Goal: Information Seeking & Learning: Check status

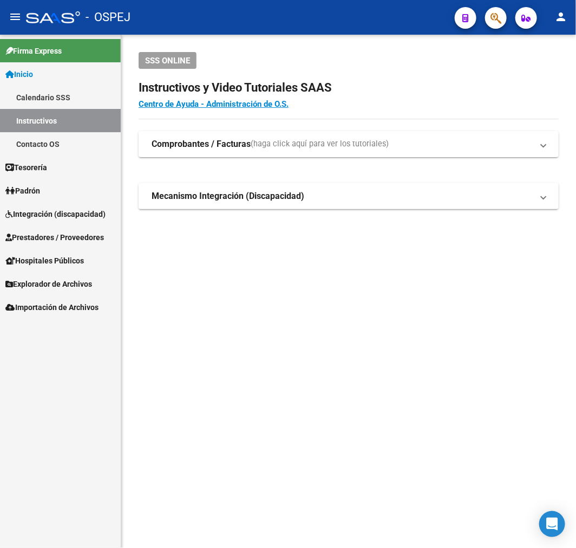
click at [505, 24] on div at bounding box center [492, 18] width 30 height 22
click at [491, 14] on icon "button" at bounding box center [496, 18] width 11 height 12
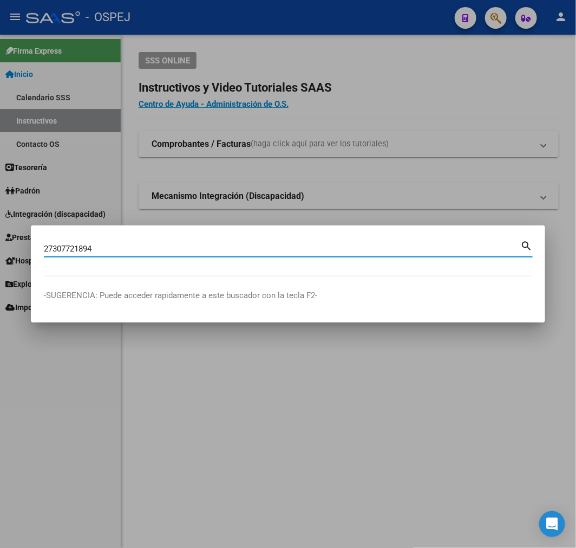
type input "27307721894"
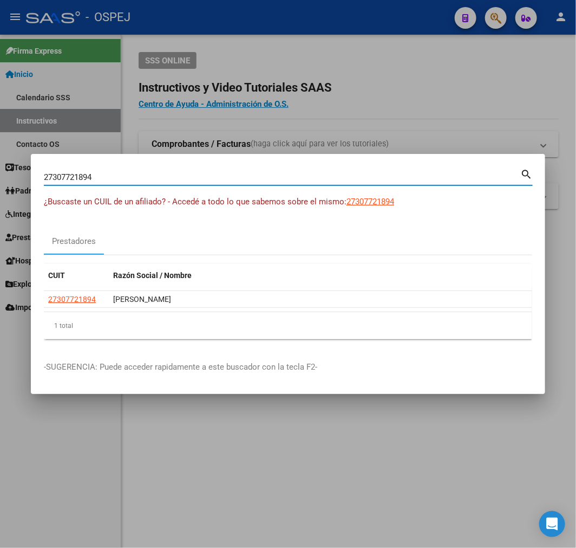
click at [67, 173] on input "27307721894" at bounding box center [282, 177] width 477 height 10
click at [67, 171] on div "27307721894 Buscar (apellido, dni, cuil, nro traspaso, cuit, obra social)" at bounding box center [282, 177] width 477 height 16
click at [68, 178] on input "27307721894" at bounding box center [282, 177] width 477 height 10
click at [84, 172] on input "27307721894" at bounding box center [282, 177] width 477 height 10
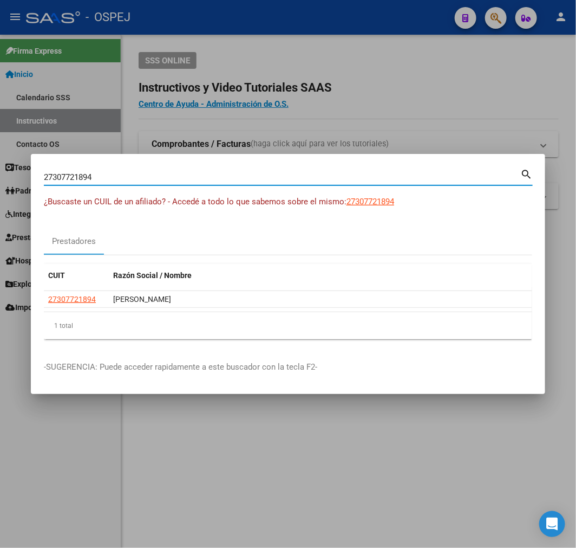
click at [84, 172] on input "27307721894" at bounding box center [282, 177] width 477 height 10
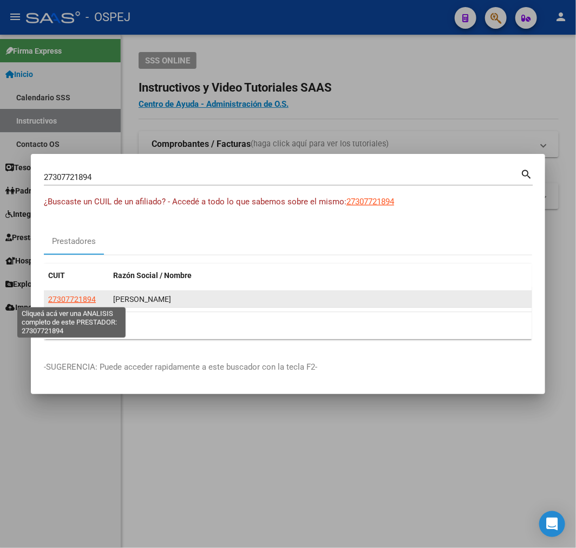
click at [81, 298] on span "27307721894" at bounding box center [72, 299] width 48 height 9
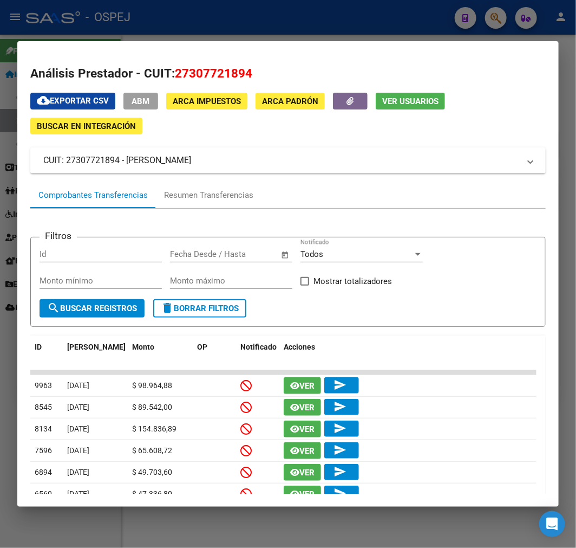
click at [6, 229] on div at bounding box center [288, 274] width 576 height 548
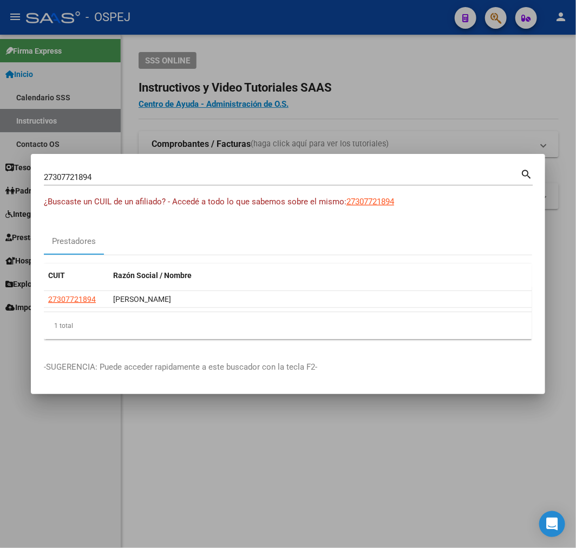
click at [160, 110] on div at bounding box center [288, 274] width 576 height 548
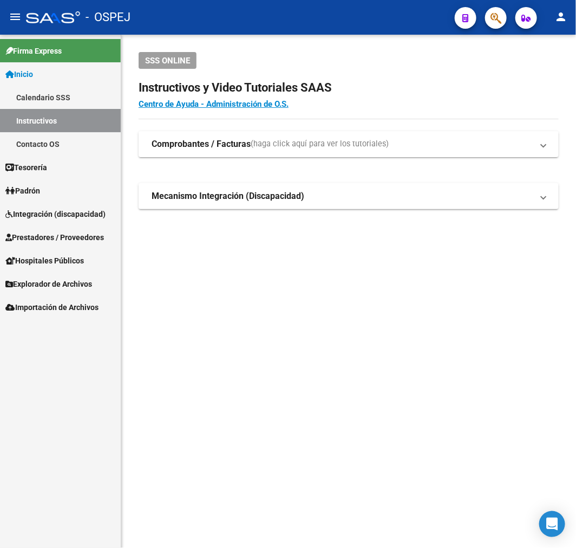
click at [86, 226] on link "Prestadores / Proveedores" at bounding box center [60, 236] width 121 height 23
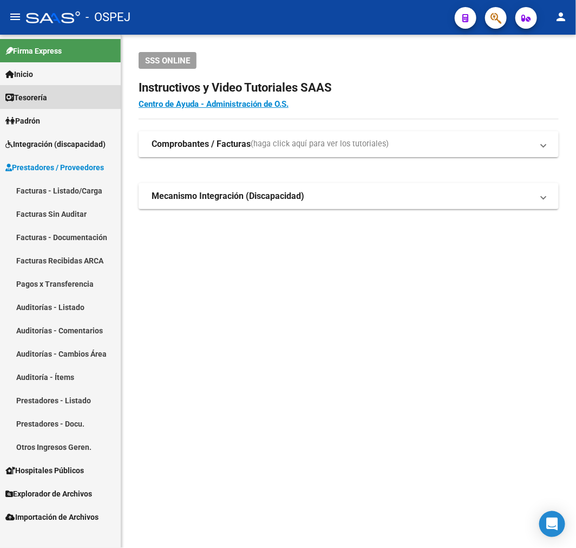
click at [56, 100] on link "Tesorería" at bounding box center [60, 97] width 121 height 23
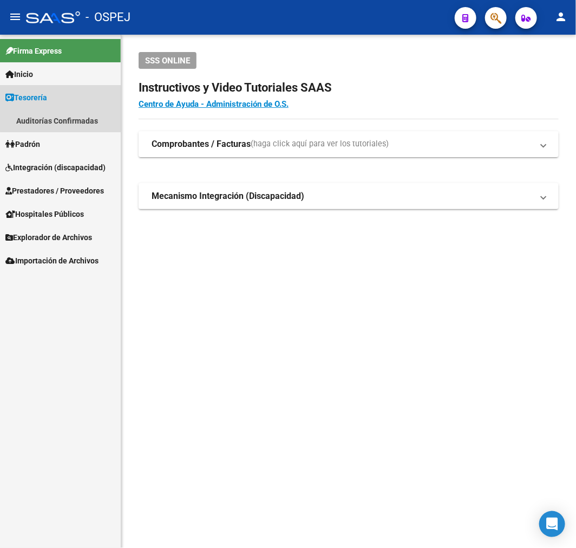
click at [65, 94] on link "Tesorería" at bounding box center [60, 97] width 121 height 23
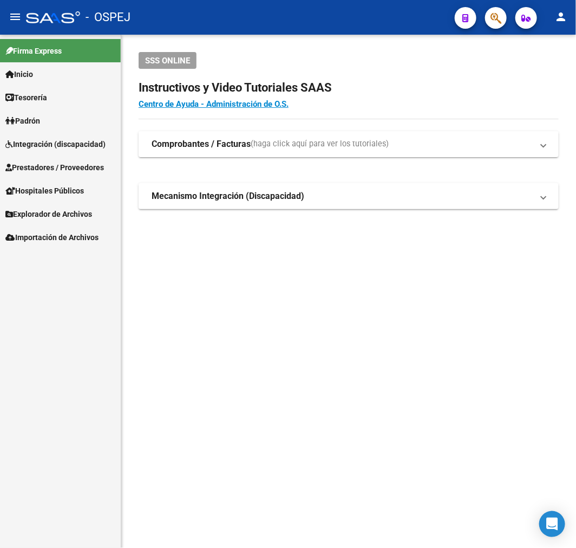
click at [50, 120] on link "Padrón" at bounding box center [60, 120] width 121 height 23
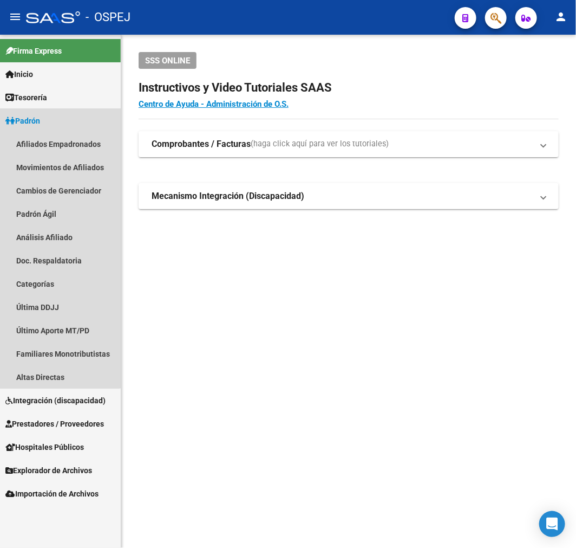
click at [49, 118] on link "Padrón" at bounding box center [60, 120] width 121 height 23
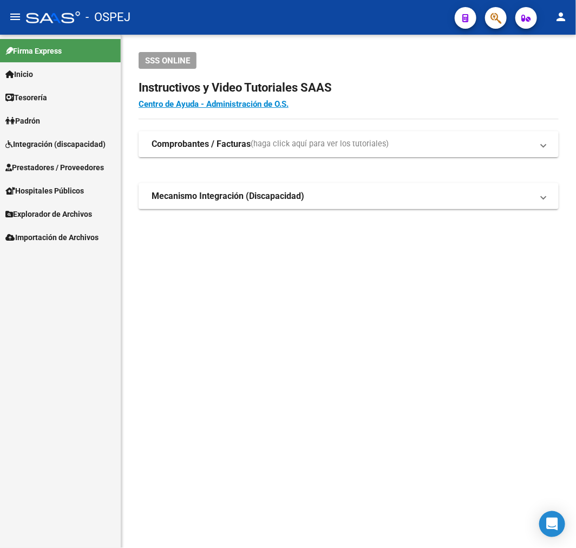
click at [57, 80] on link "Inicio" at bounding box center [60, 73] width 121 height 23
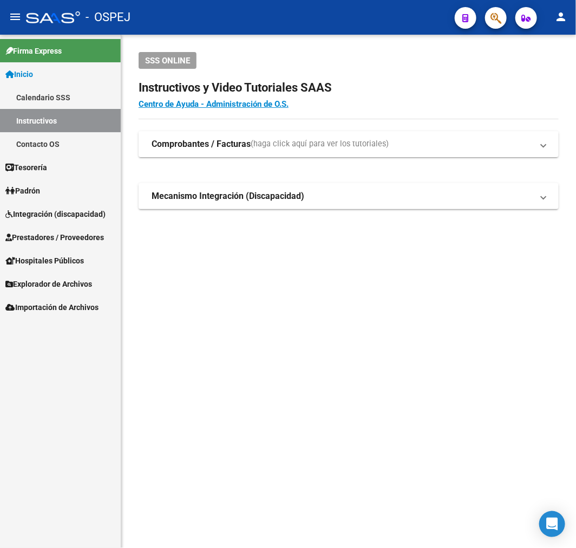
click at [70, 216] on span "Integración (discapacidad)" at bounding box center [55, 214] width 100 height 12
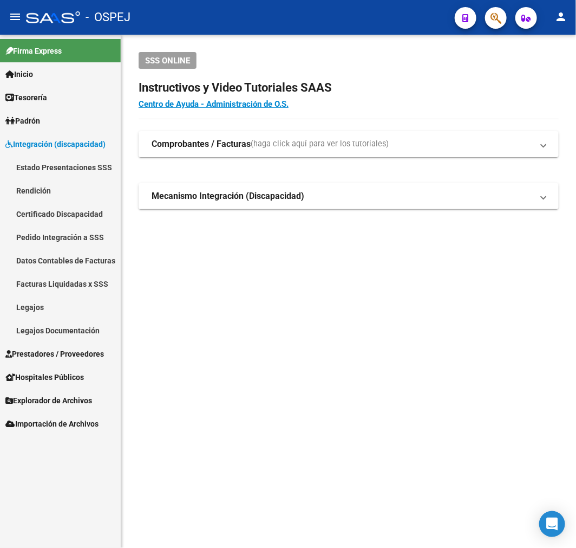
click at [75, 139] on span "Integración (discapacidad)" at bounding box center [55, 144] width 100 height 12
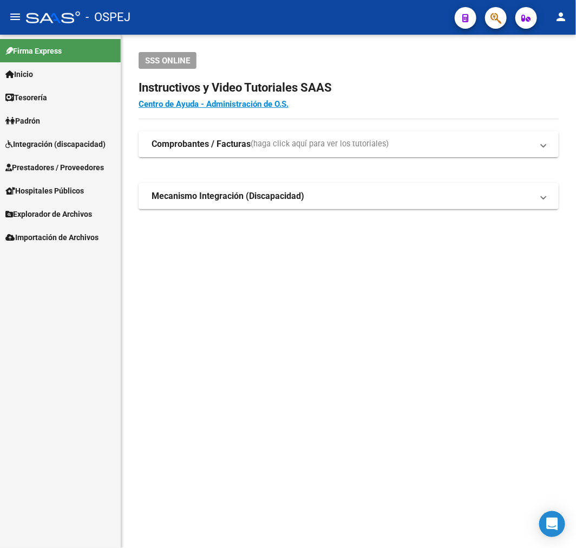
click at [60, 165] on span "Prestadores / Proveedores" at bounding box center [54, 167] width 99 height 12
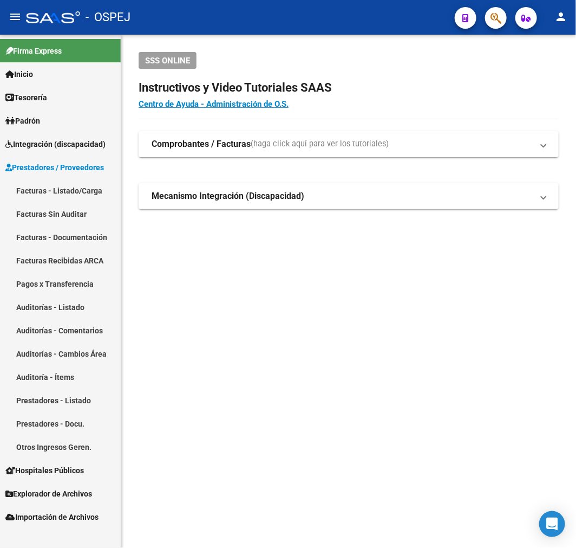
click at [72, 165] on span "Prestadores / Proveedores" at bounding box center [54, 167] width 99 height 12
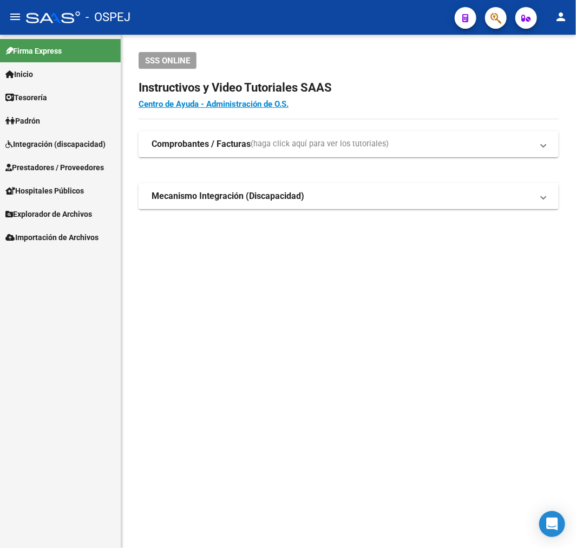
click at [70, 76] on link "Inicio" at bounding box center [60, 73] width 121 height 23
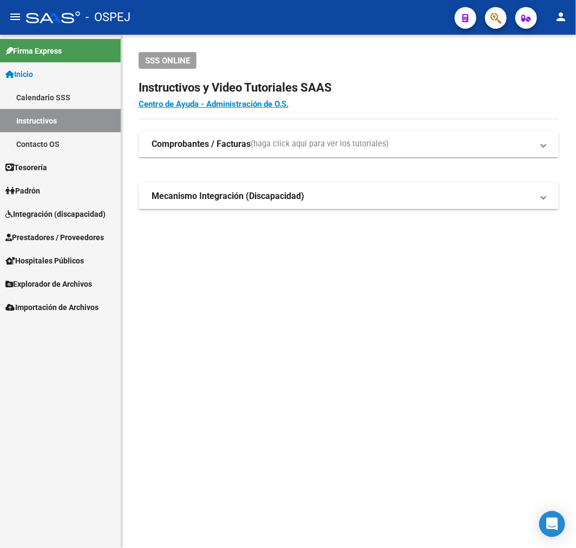
click at [70, 74] on link "Inicio" at bounding box center [60, 73] width 121 height 23
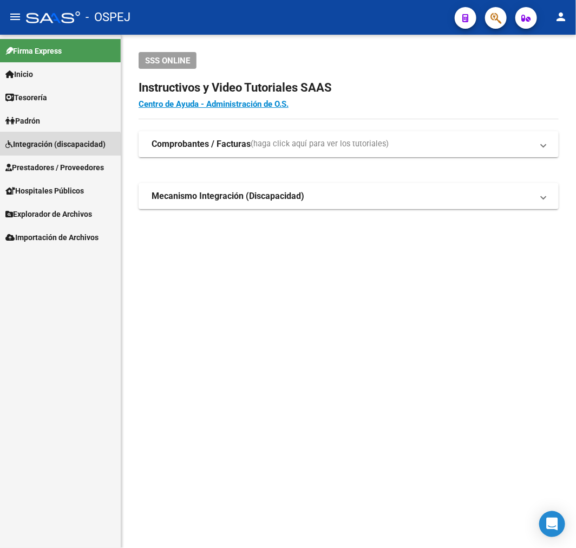
click at [55, 148] on span "Integración (discapacidad)" at bounding box center [55, 144] width 100 height 12
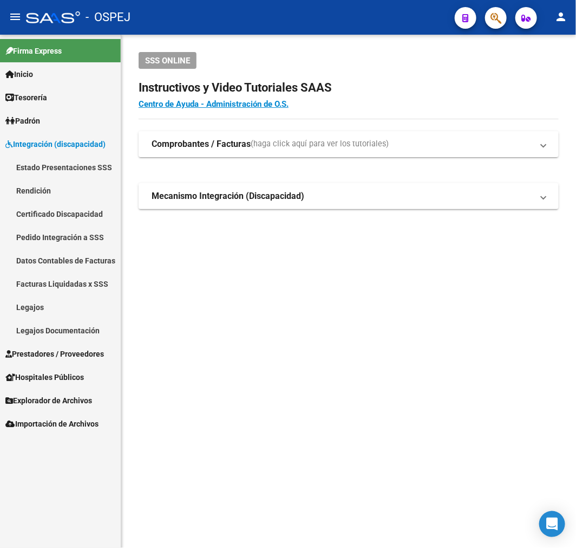
click at [88, 289] on link "Facturas Liquidadas x SSS" at bounding box center [60, 283] width 121 height 23
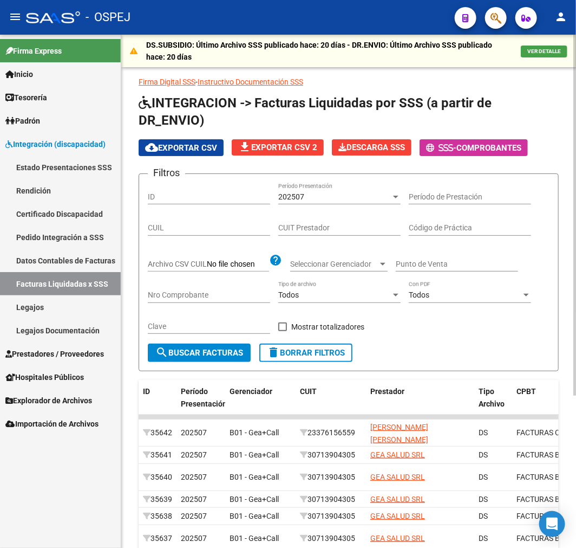
click at [354, 196] on div "202507" at bounding box center [334, 196] width 113 height 9
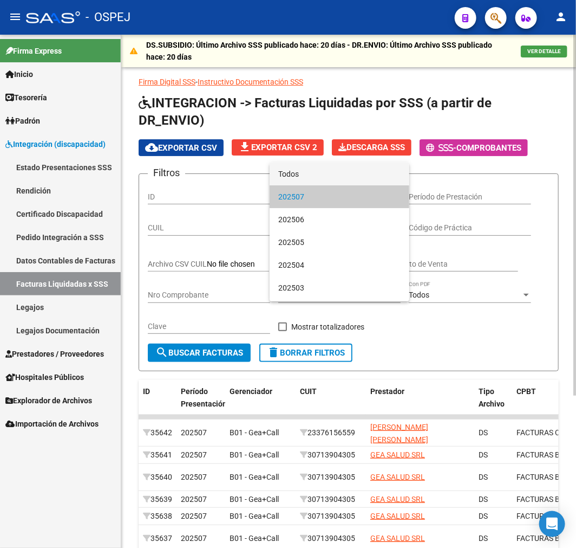
drag, startPoint x: 322, startPoint y: 171, endPoint x: 317, endPoint y: 180, distance: 9.9
click at [322, 172] on span "Todos" at bounding box center [339, 174] width 122 height 23
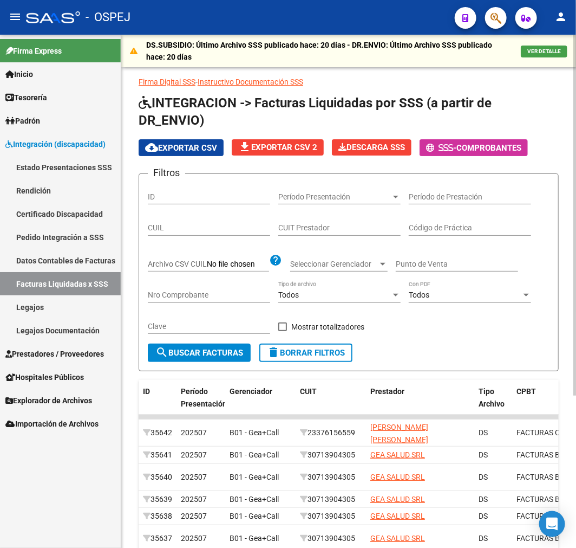
click at [244, 234] on div "CUIL" at bounding box center [209, 225] width 122 height 22
click at [343, 234] on div "CUIT Prestador" at bounding box center [339, 225] width 122 height 22
paste input "27-30772189-4"
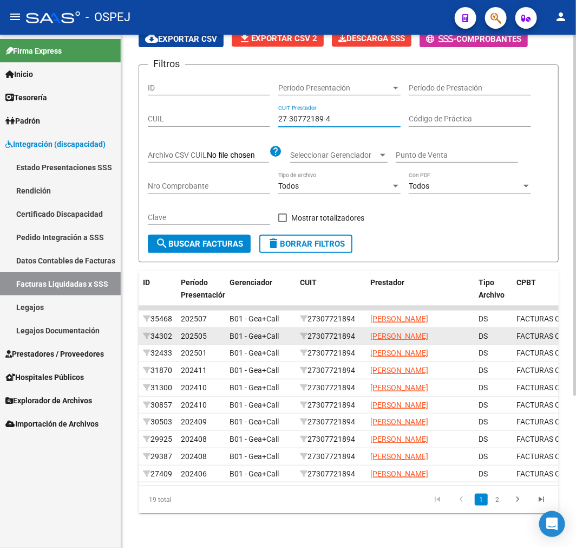
type input "27-30772189-4"
click at [327, 330] on div "27307721894" at bounding box center [331, 336] width 62 height 12
click at [518, 330] on div "FACTURAS C: 1 - 315" at bounding box center [580, 336] width 127 height 12
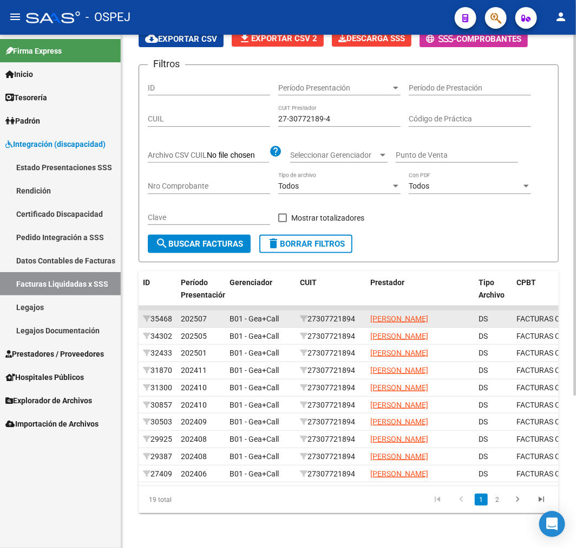
click at [342, 310] on datatable-body-cell "27307721894" at bounding box center [331, 318] width 70 height 17
click at [340, 313] on div "27307721894" at bounding box center [331, 319] width 62 height 12
copy div "27307721894"
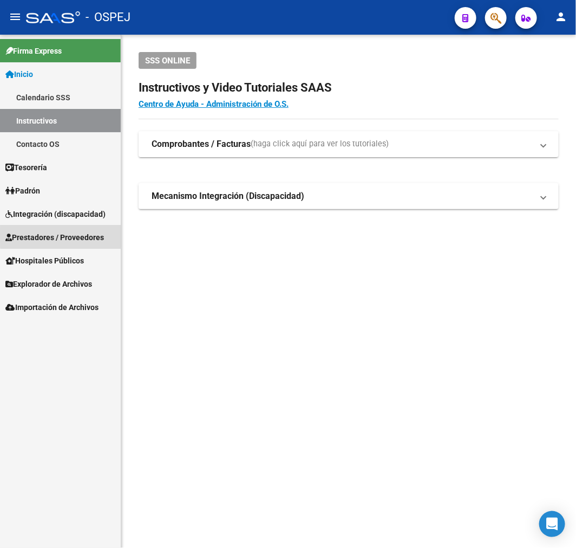
click at [68, 236] on span "Prestadores / Proveedores" at bounding box center [54, 237] width 99 height 12
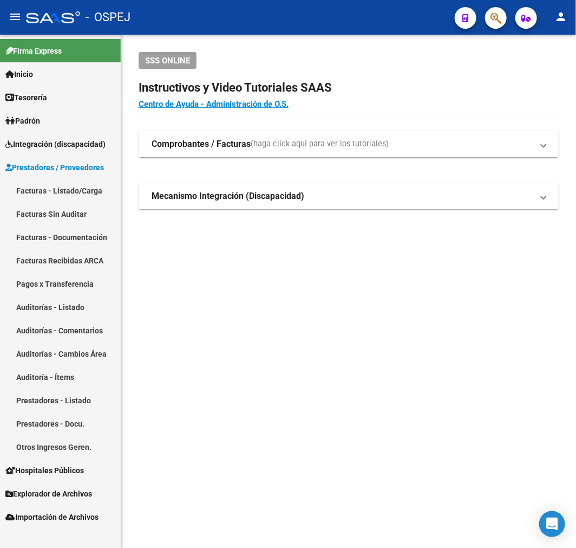
click at [63, 296] on link "Auditorías - Listado" at bounding box center [60, 306] width 121 height 23
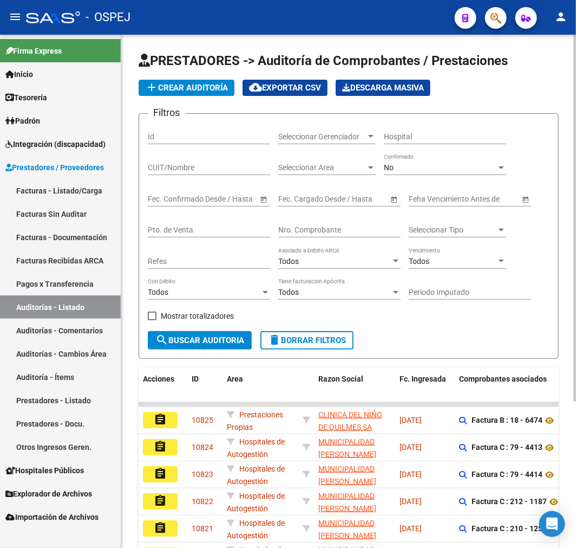
click at [436, 163] on div "No Confirmado" at bounding box center [445, 164] width 122 height 22
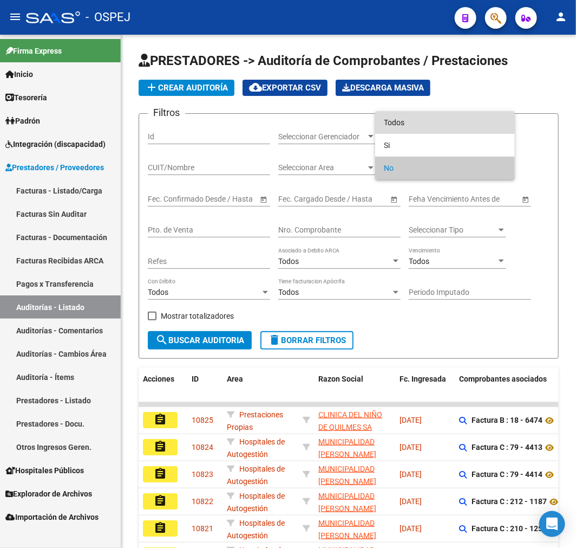
click at [444, 124] on span "Todos" at bounding box center [445, 122] width 122 height 23
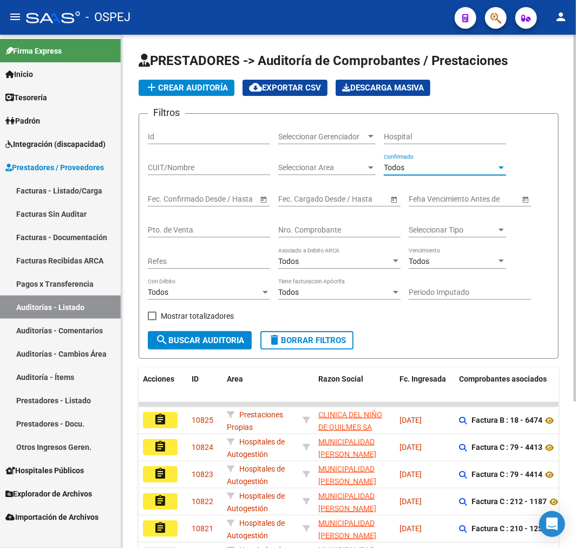
click at [339, 223] on div "Nro. Comprobante" at bounding box center [339, 227] width 122 height 22
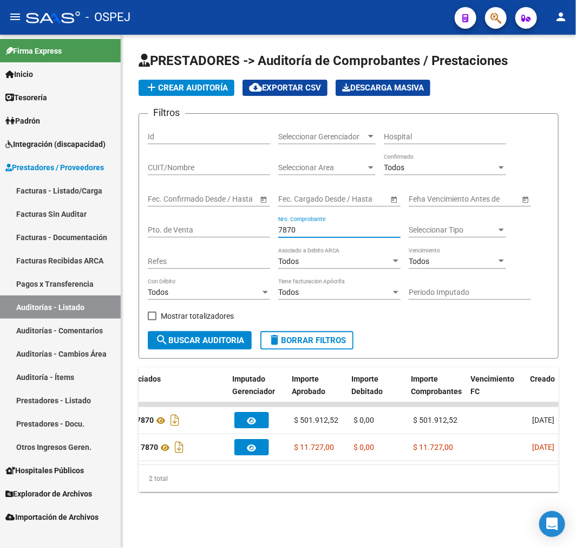
scroll to position [0, 386]
click at [282, 234] on input "7870" at bounding box center [339, 229] width 122 height 9
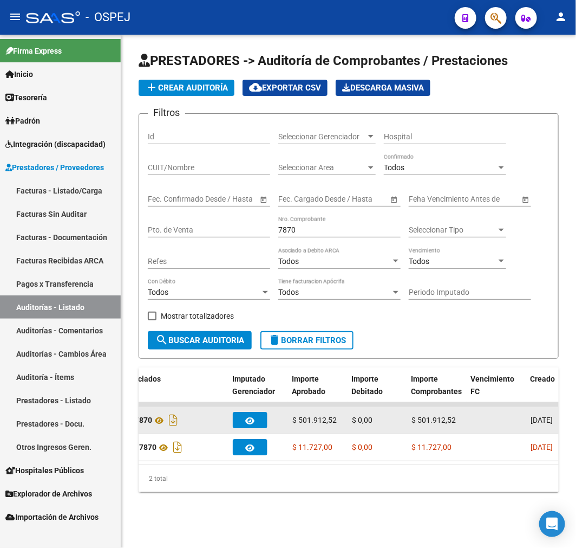
click at [324, 419] on span "$ 501.912,52" at bounding box center [315, 420] width 44 height 9
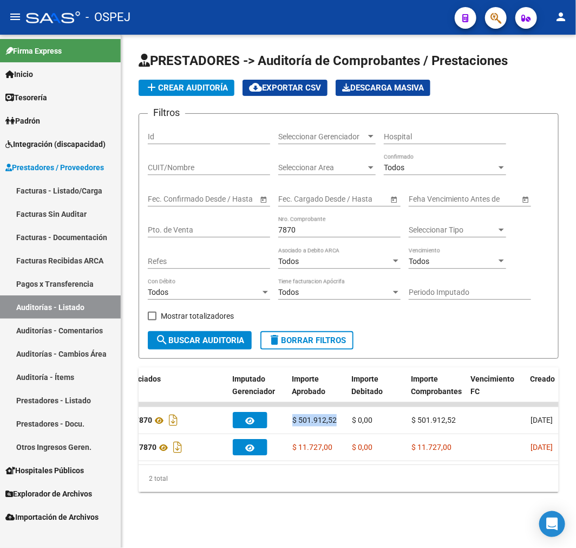
copy span "$ 501.912,52"
click at [306, 234] on input "7870" at bounding box center [339, 229] width 122 height 9
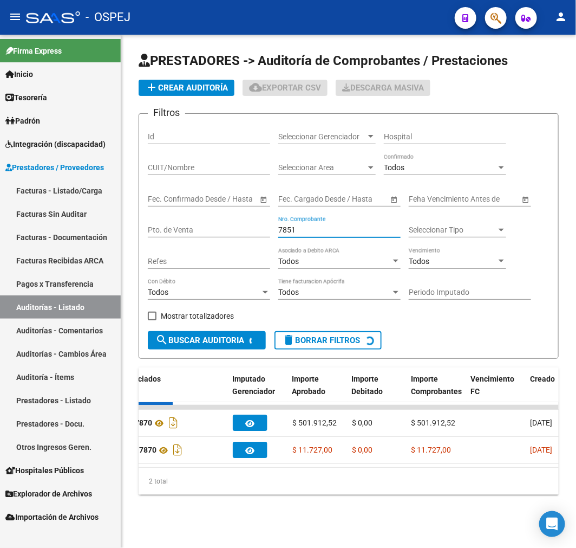
scroll to position [0, 0]
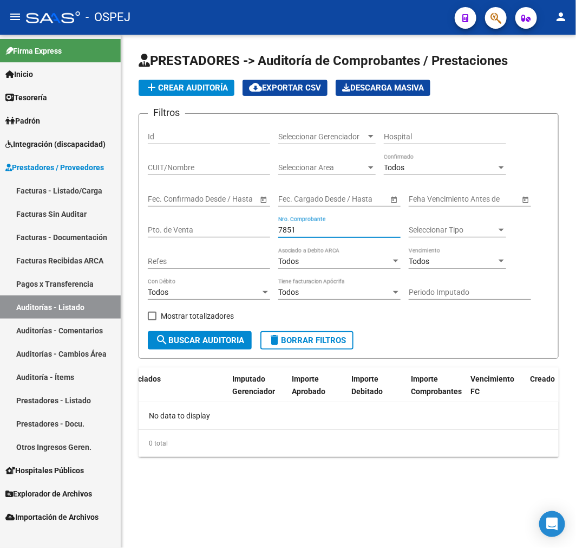
type input "7851"
click at [244, 482] on div "PRESTADORES -> Auditoría de Comprobantes / Prestaciones add Crear Auditoría clo…" at bounding box center [348, 263] width 455 height 457
click at [107, 202] on link "Facturas Sin Auditar" at bounding box center [60, 213] width 121 height 23
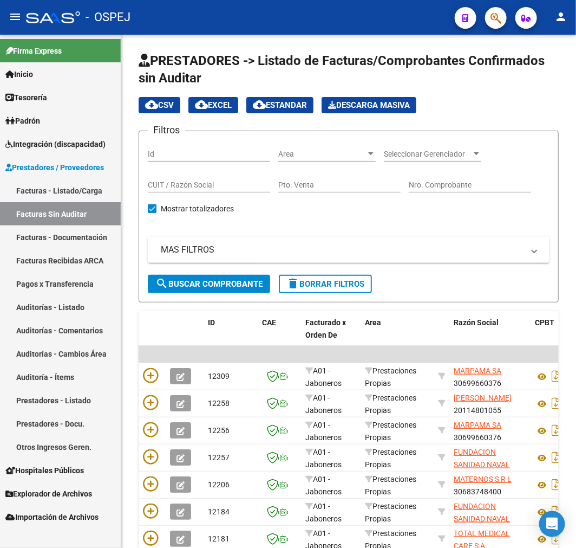
click at [81, 308] on link "Auditorías - Listado" at bounding box center [60, 306] width 121 height 23
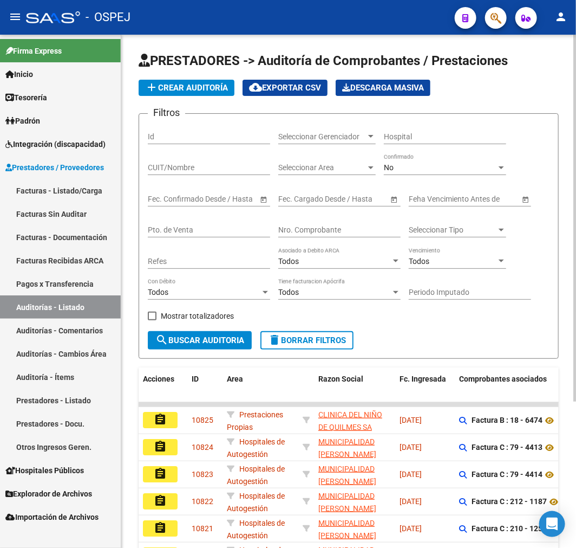
click at [409, 164] on div "No" at bounding box center [440, 167] width 113 height 9
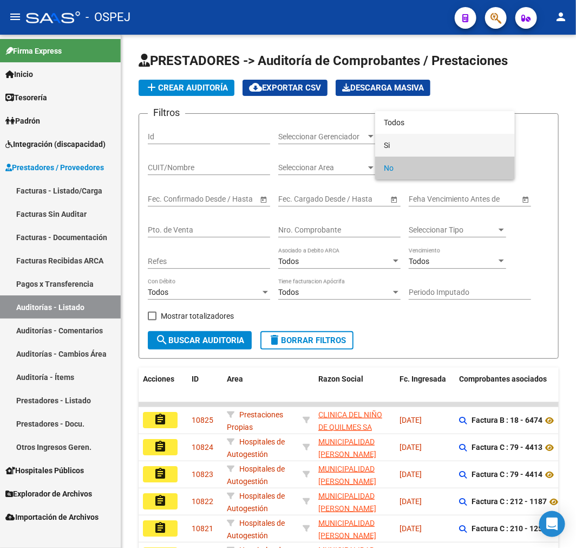
click at [417, 137] on span "Si" at bounding box center [445, 145] width 122 height 23
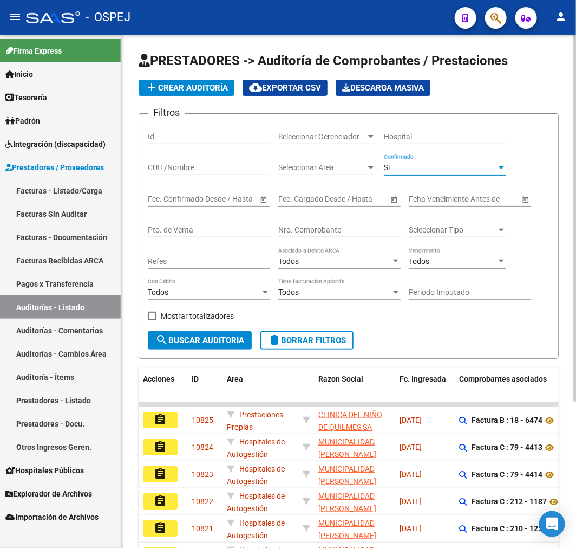
click at [406, 168] on div "Si" at bounding box center [440, 167] width 113 height 9
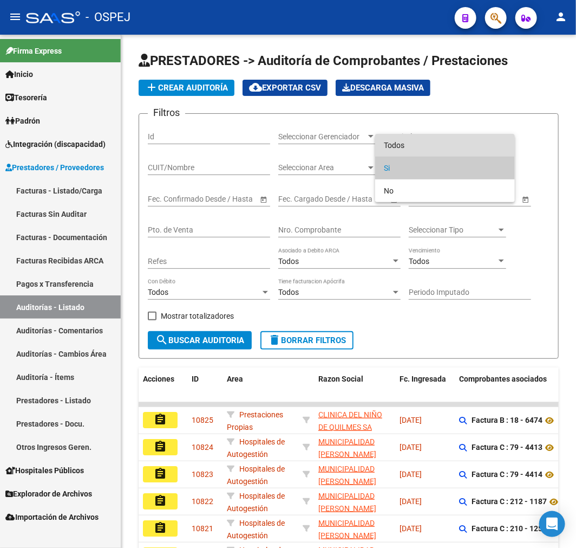
drag, startPoint x: 410, startPoint y: 133, endPoint x: 410, endPoint y: 151, distance: 17.3
click at [412, 134] on span "Todos" at bounding box center [445, 145] width 122 height 23
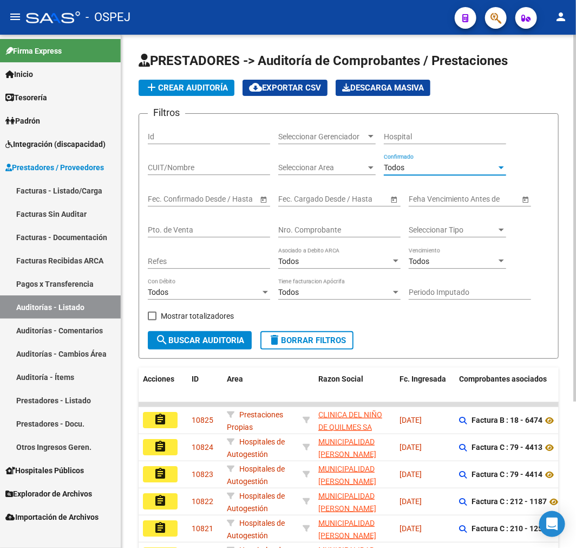
click at [327, 231] on input "Nro. Comprobante" at bounding box center [339, 229] width 122 height 9
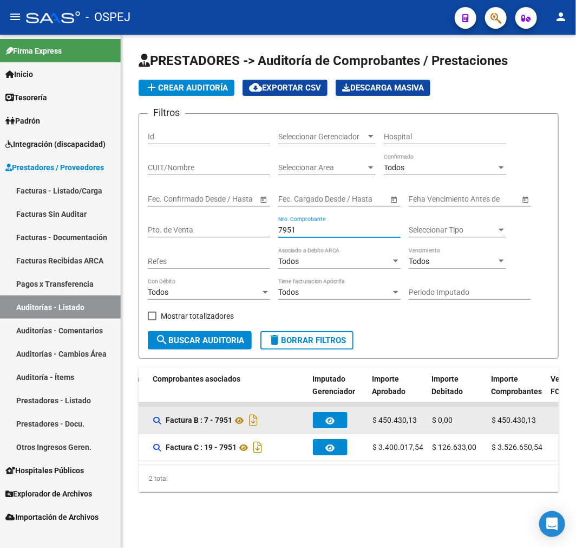
scroll to position [0, 309]
type input "7951"
click at [386, 418] on span "$ 450.430,13" at bounding box center [392, 420] width 44 height 9
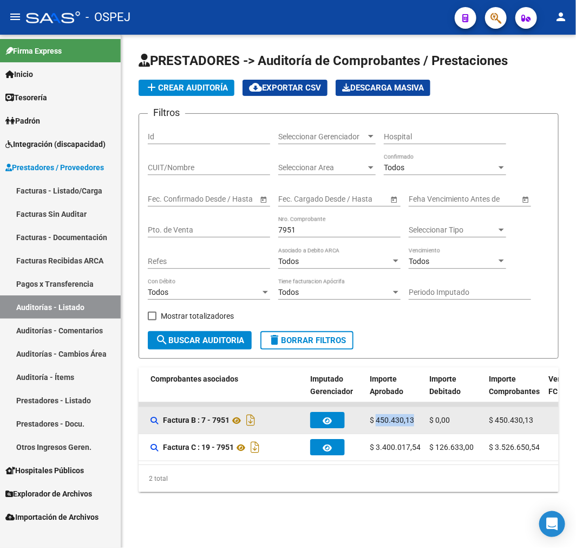
click at [387, 418] on span "$ 450.430,13" at bounding box center [392, 420] width 44 height 9
click at [399, 420] on span "$ 450.430,13" at bounding box center [392, 420] width 44 height 9
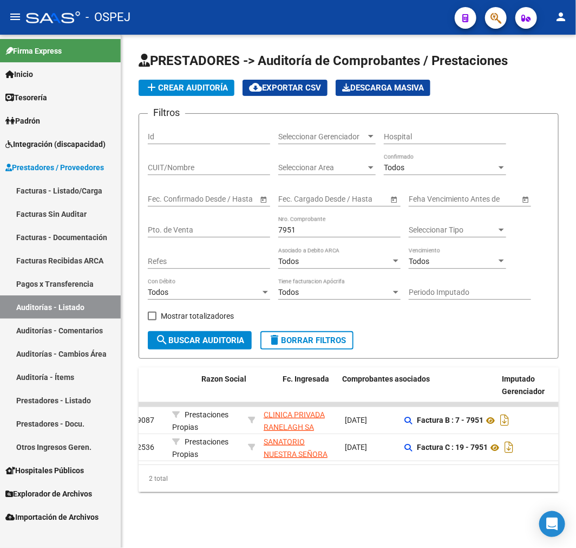
scroll to position [0, 7]
